Goal: Task Accomplishment & Management: Manage account settings

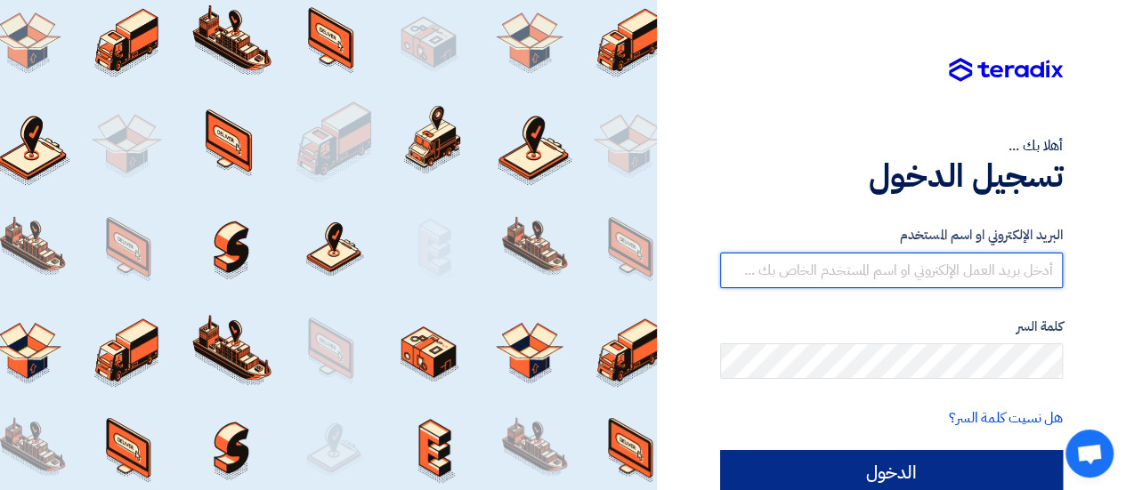
type input "[EMAIL_ADDRESS][DOMAIN_NAME]"
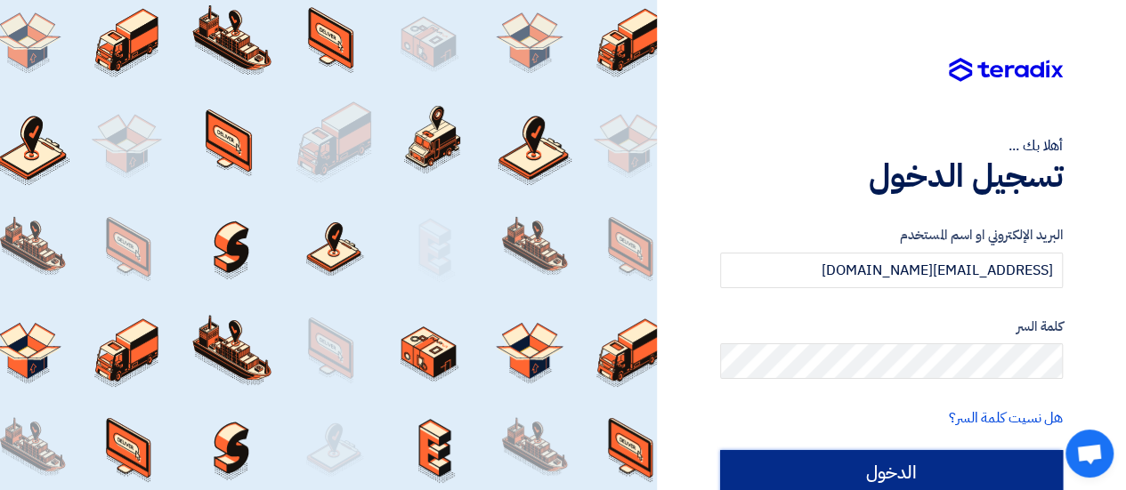
click at [861, 465] on input "الدخول" at bounding box center [891, 472] width 343 height 45
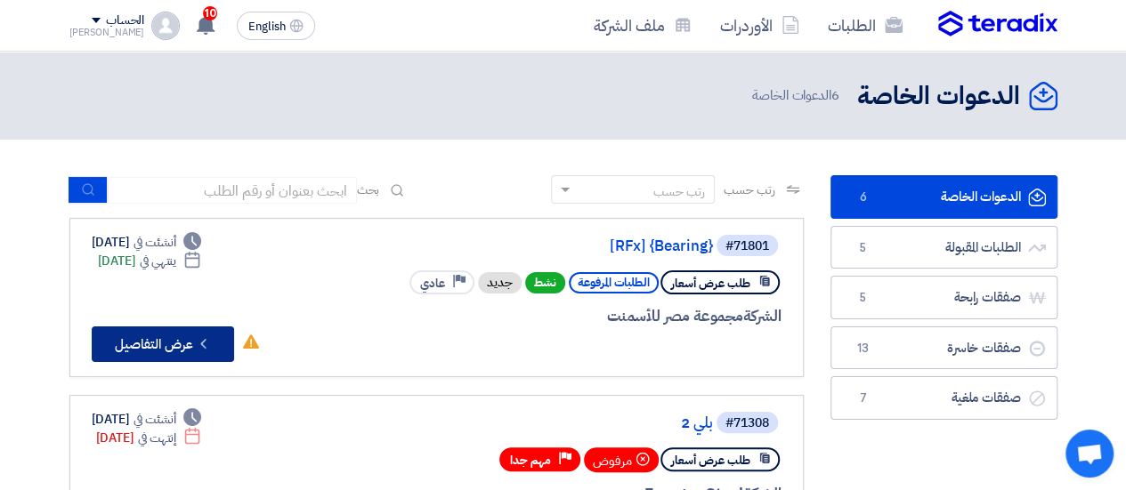
click at [229, 350] on button "Check details عرض التفاصيل" at bounding box center [163, 345] width 142 height 36
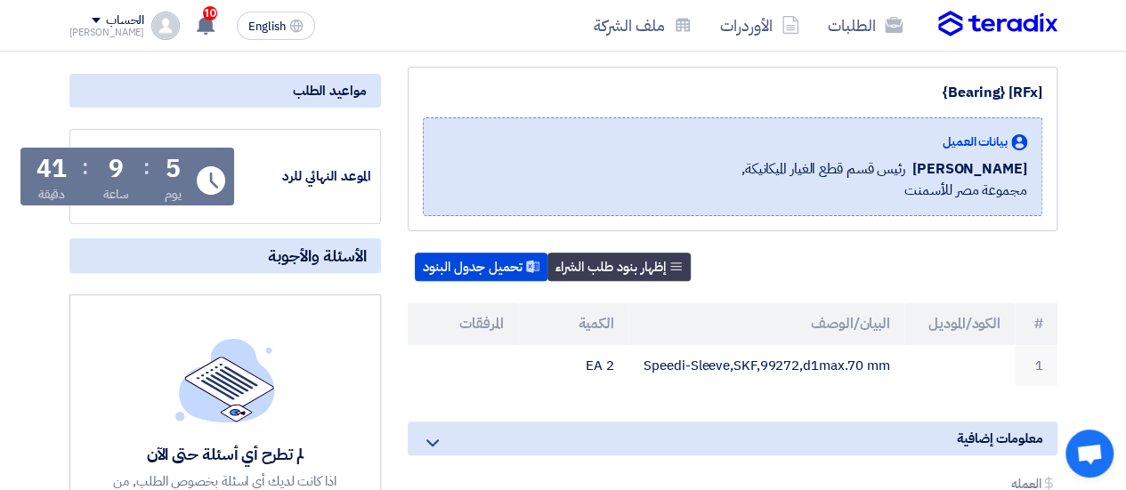
scroll to position [267, 0]
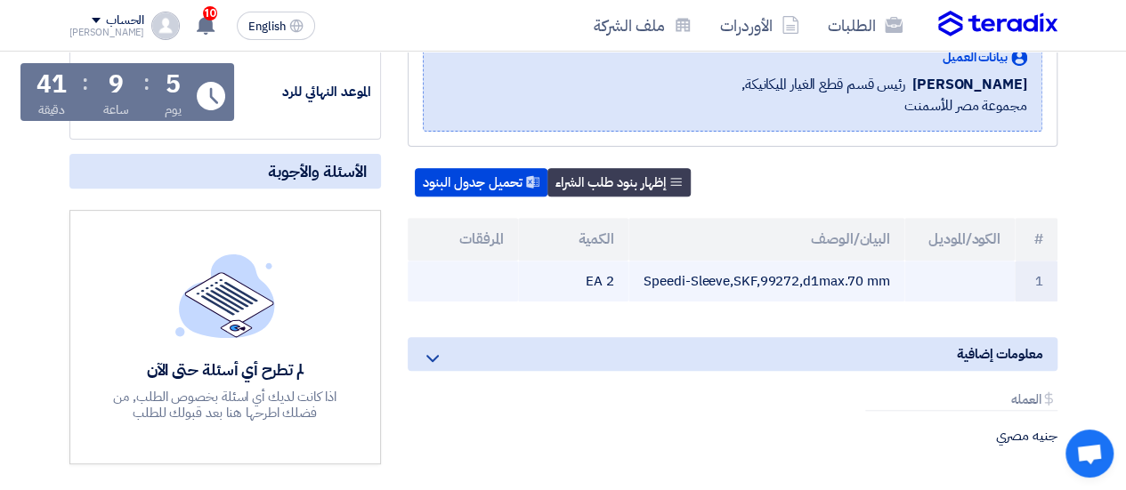
drag, startPoint x: 762, startPoint y: 279, endPoint x: 894, endPoint y: 281, distance: 131.8
click at [894, 281] on td "Speedi-Sleeve,SKF,99272,d1max.70 mm" at bounding box center [766, 282] width 276 height 42
drag, startPoint x: 644, startPoint y: 278, endPoint x: 890, endPoint y: 287, distance: 245.8
click at [890, 287] on td "Speedi-Sleeve,SKF,99272,d1max.70 mm" at bounding box center [766, 282] width 276 height 42
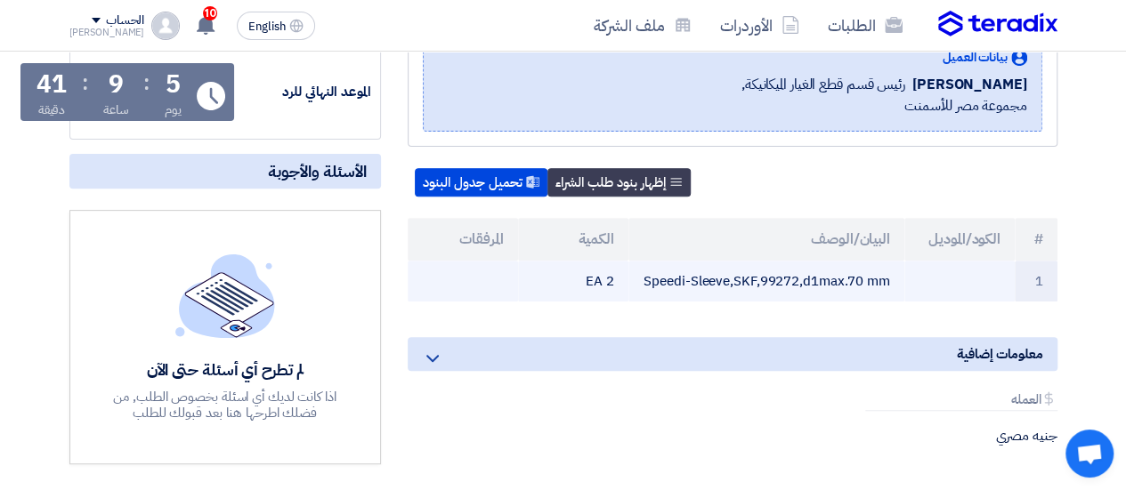
copy td "Speedi-Sleeve,SKF,99272,d1max.70 mm"
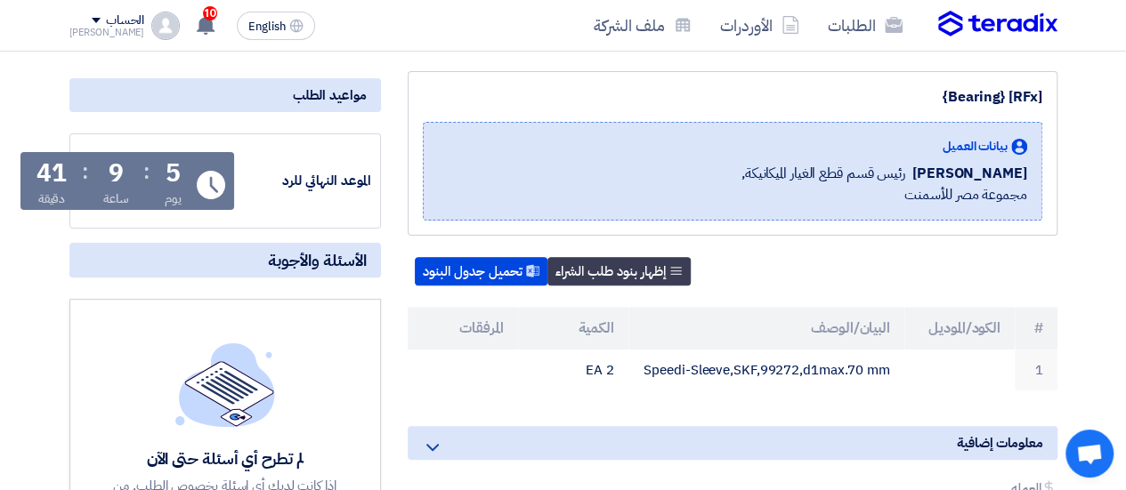
scroll to position [0, 0]
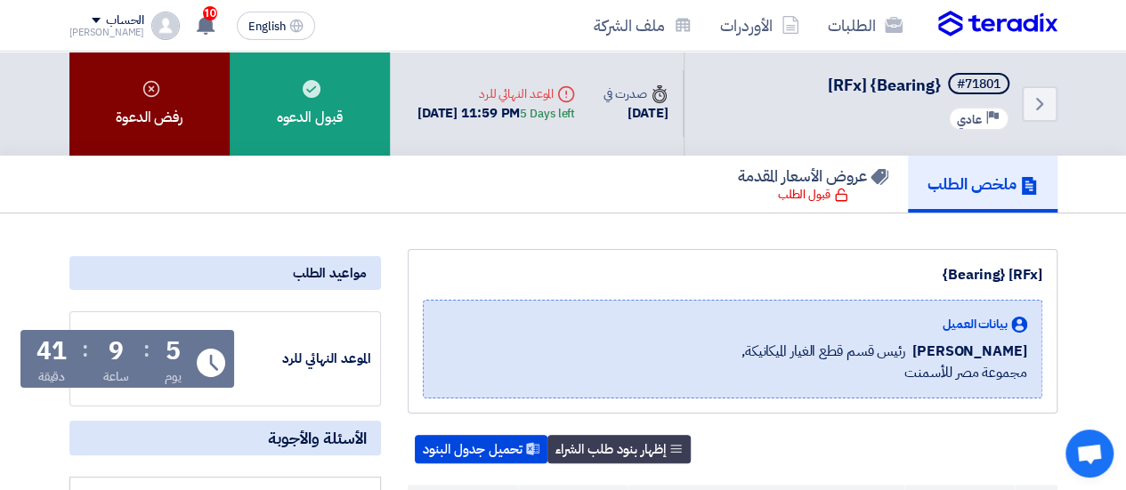
click at [212, 101] on div "رفض الدعوة" at bounding box center [149, 104] width 160 height 104
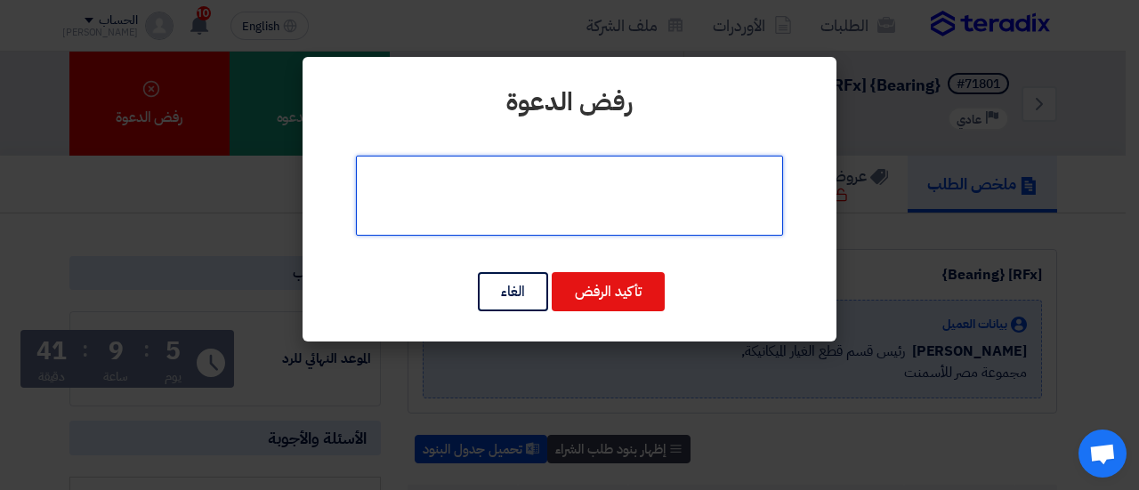
click at [545, 185] on textarea at bounding box center [569, 196] width 427 height 80
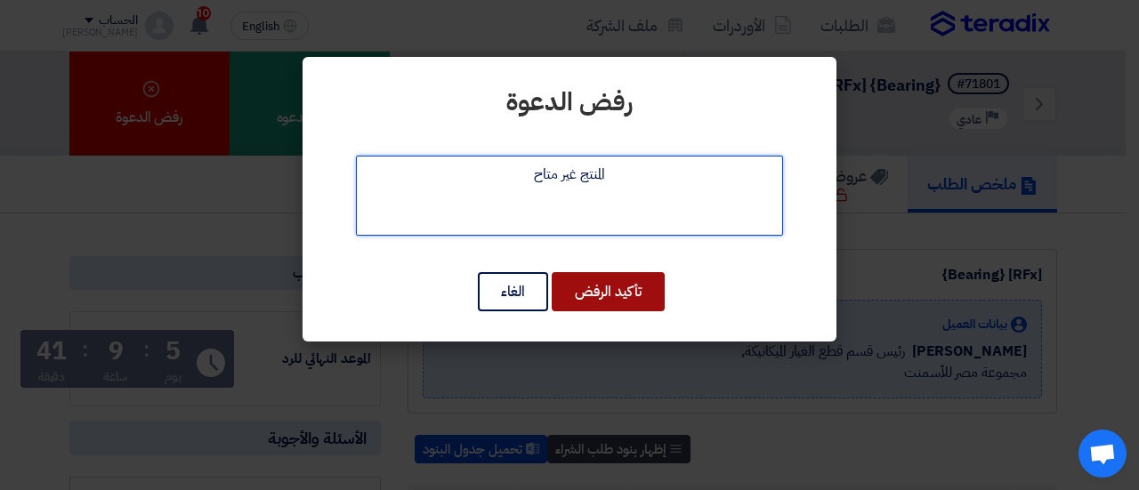
type textarea "المنتج غير متاح"
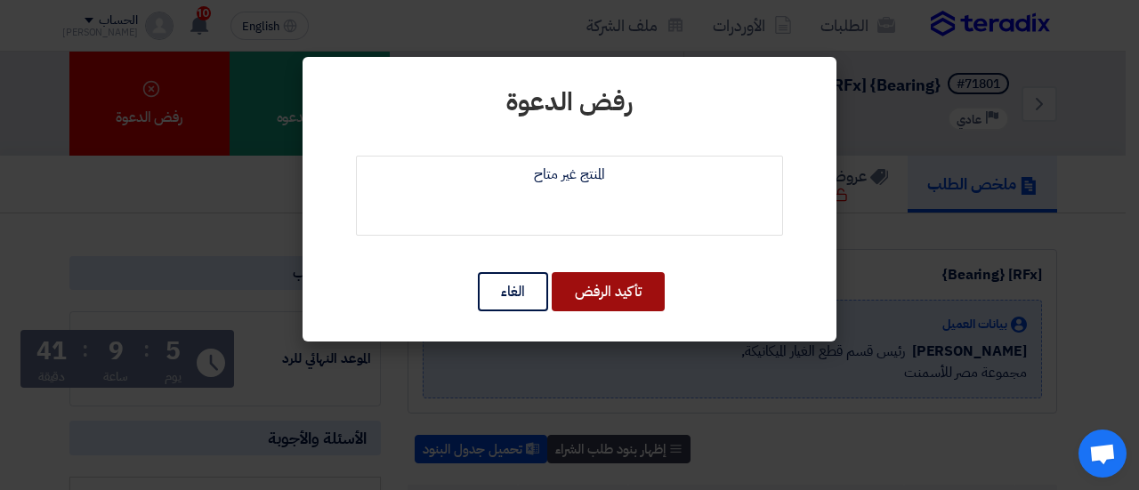
click at [634, 296] on button "تأكيد الرفض" at bounding box center [608, 291] width 113 height 39
